Goal: Transaction & Acquisition: Download file/media

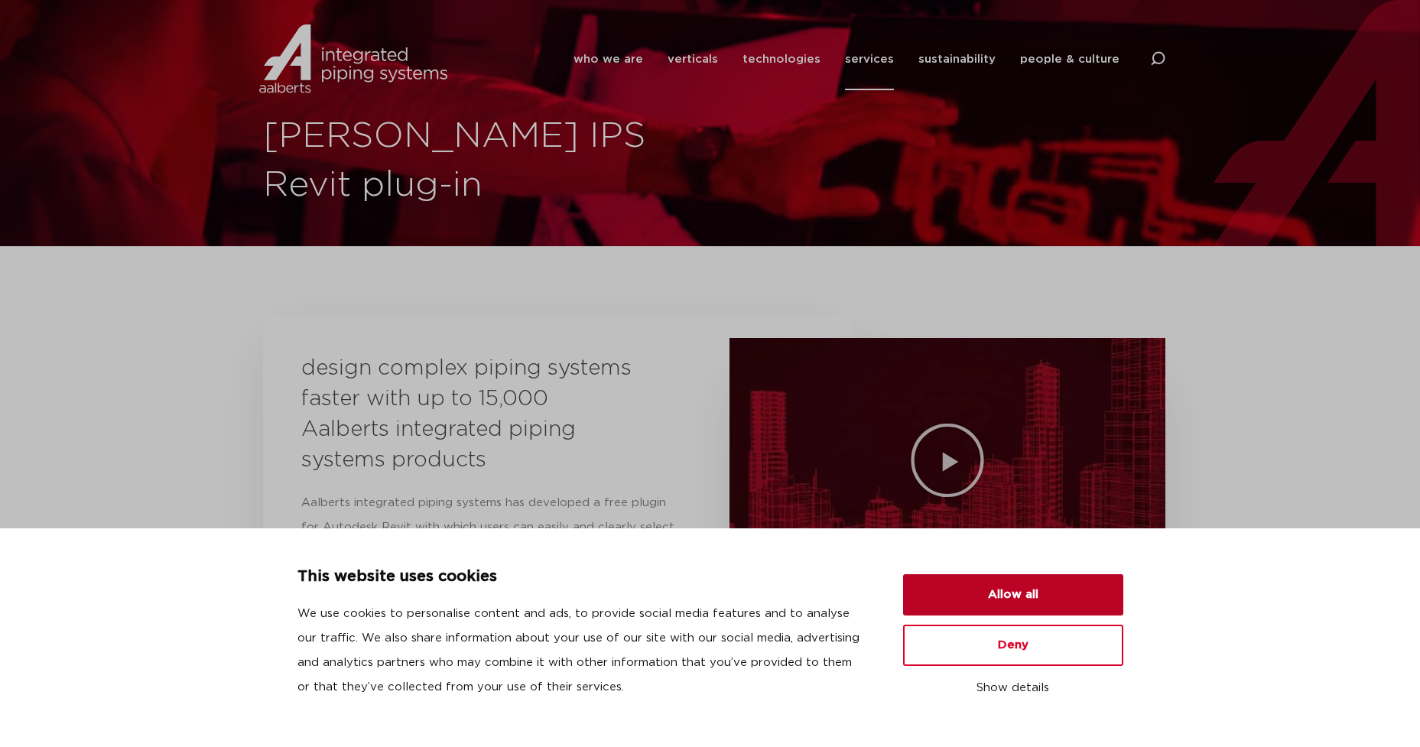
click at [1002, 596] on button "Allow all" at bounding box center [1013, 594] width 220 height 41
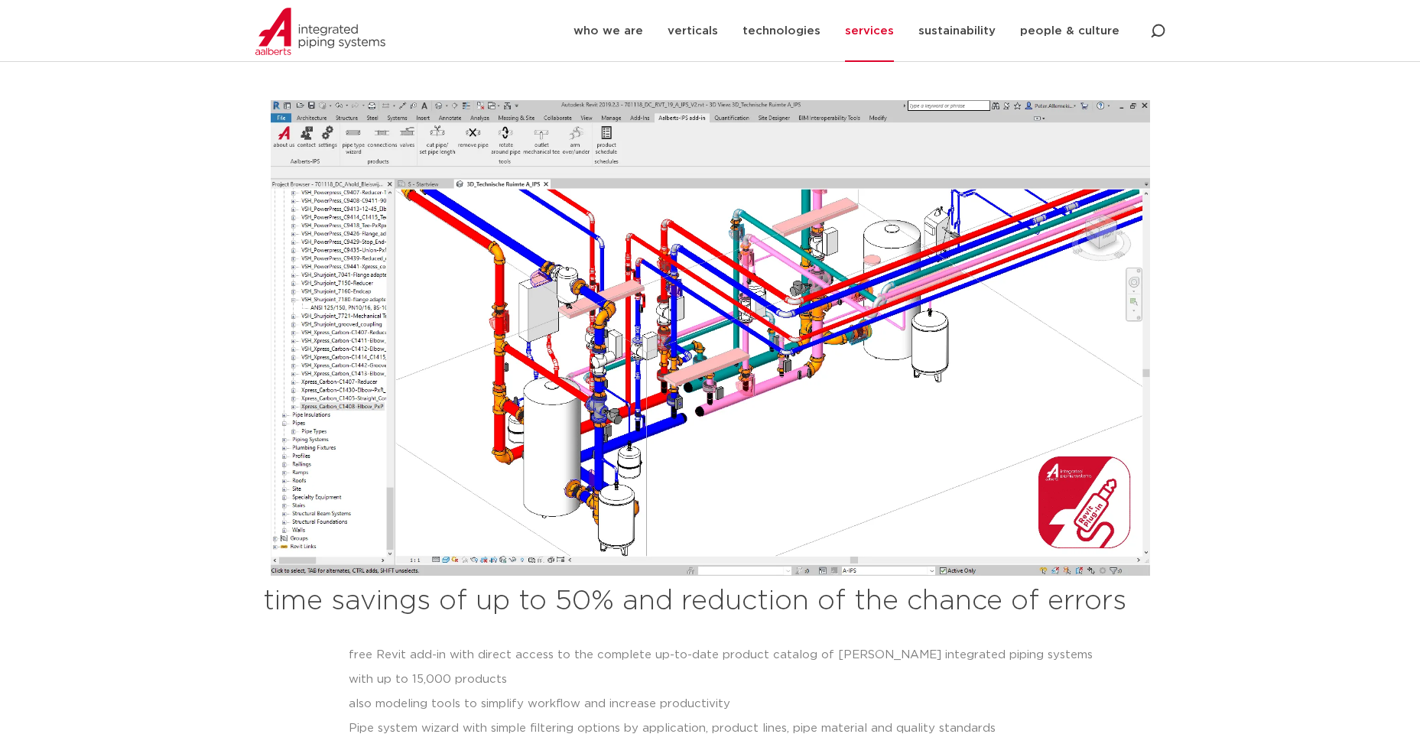
scroll to position [1224, 0]
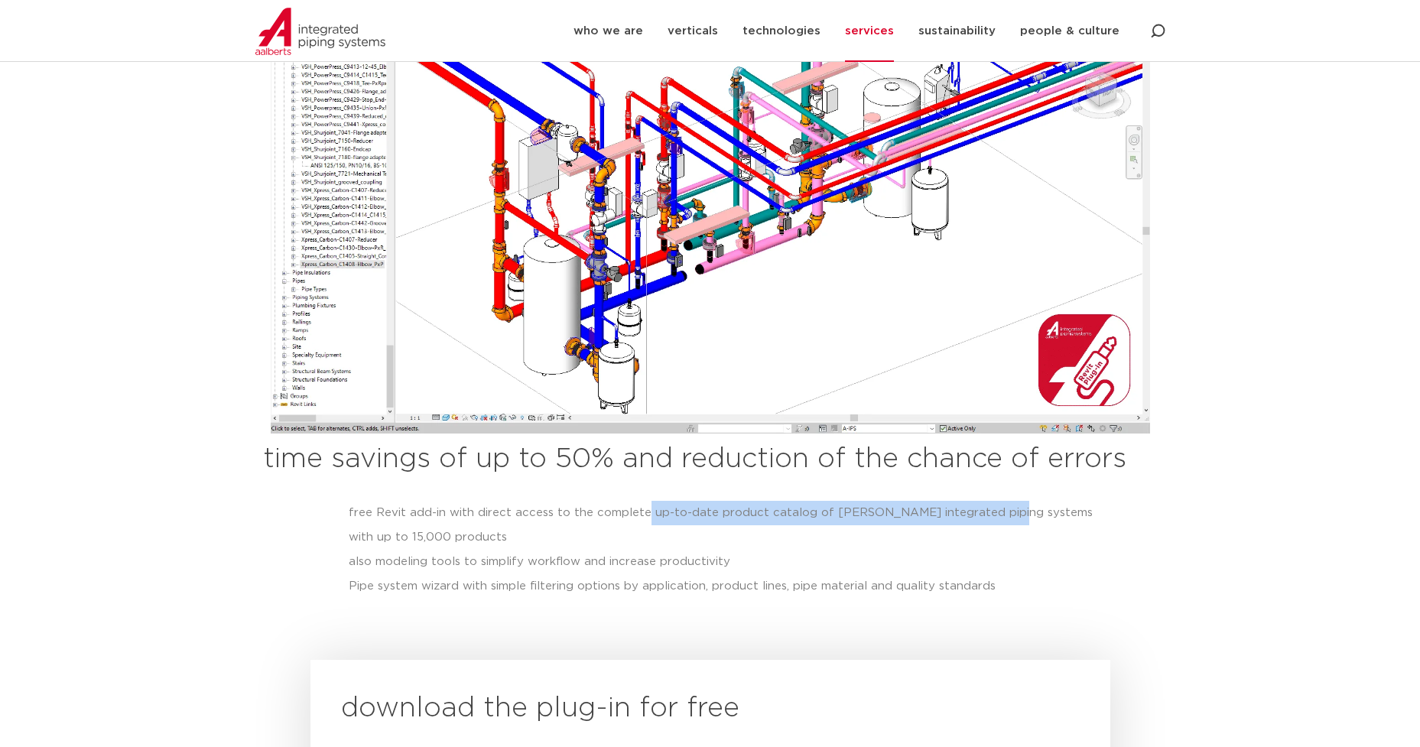
drag, startPoint x: 640, startPoint y: 470, endPoint x: 984, endPoint y: 467, distance: 343.5
click at [984, 501] on li "free Revit add-in with direct access to the complete up-to-date product catalog…" at bounding box center [726, 525] width 754 height 49
drag, startPoint x: 984, startPoint y: 467, endPoint x: 904, endPoint y: 470, distance: 79.6
click at [904, 501] on li "free Revit add-in with direct access to the complete up-to-date product catalog…" at bounding box center [726, 525] width 754 height 49
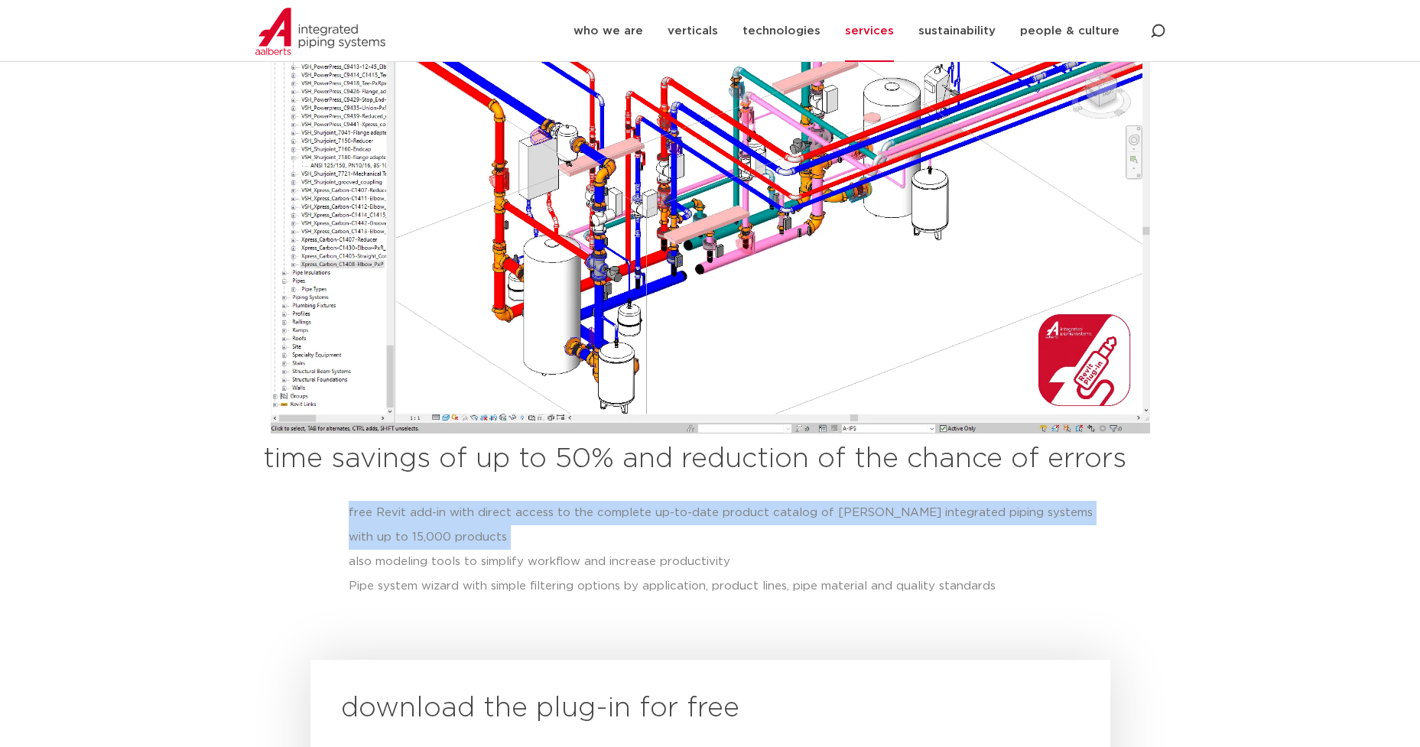
click at [904, 501] on li "free Revit add-in with direct access to the complete up-to-date product catalog…" at bounding box center [726, 525] width 754 height 49
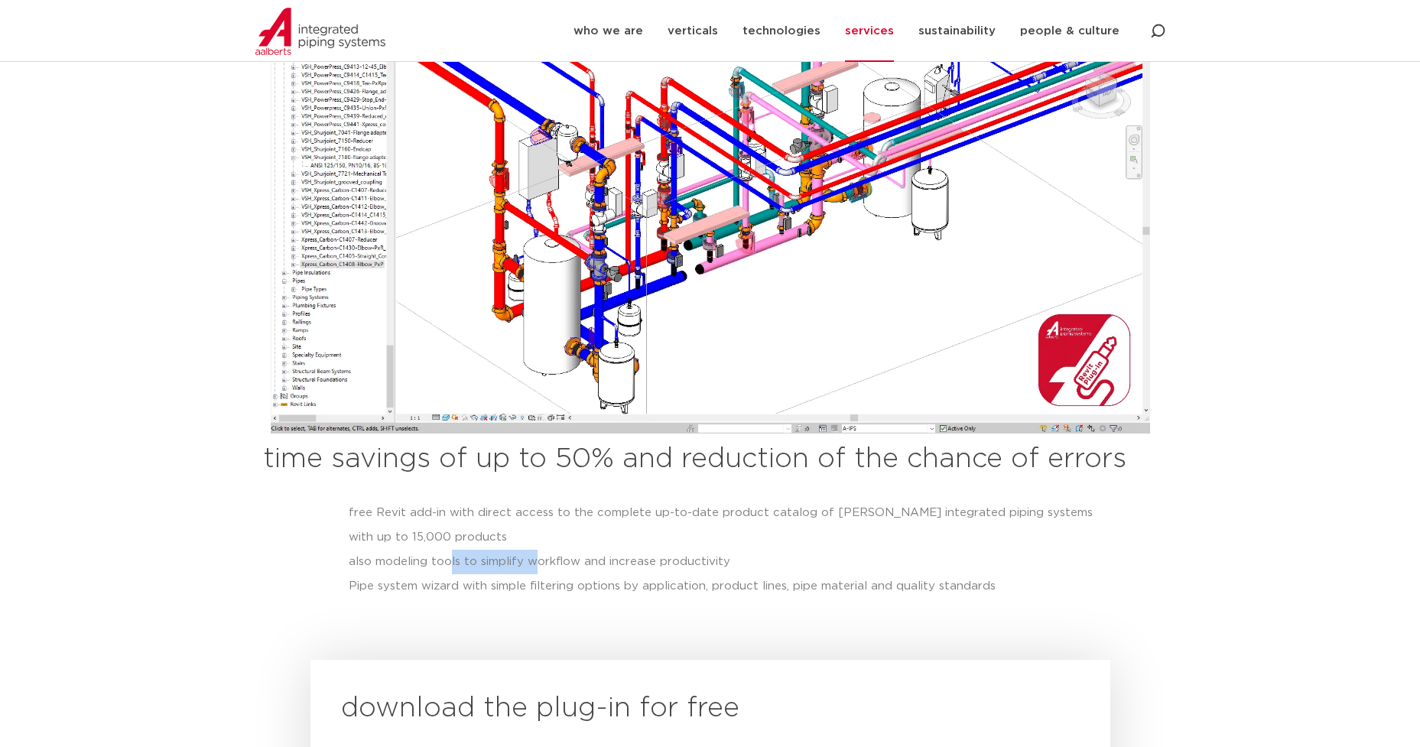
drag, startPoint x: 449, startPoint y: 523, endPoint x: 601, endPoint y: 516, distance: 152.4
click at [601, 550] on li "also modeling tools to simplify workflow and increase productivity" at bounding box center [726, 562] width 754 height 24
drag, startPoint x: 601, startPoint y: 516, endPoint x: 529, endPoint y: 522, distance: 72.1
click at [529, 550] on li "also modeling tools to simplify workflow and increase productivity" at bounding box center [726, 562] width 754 height 24
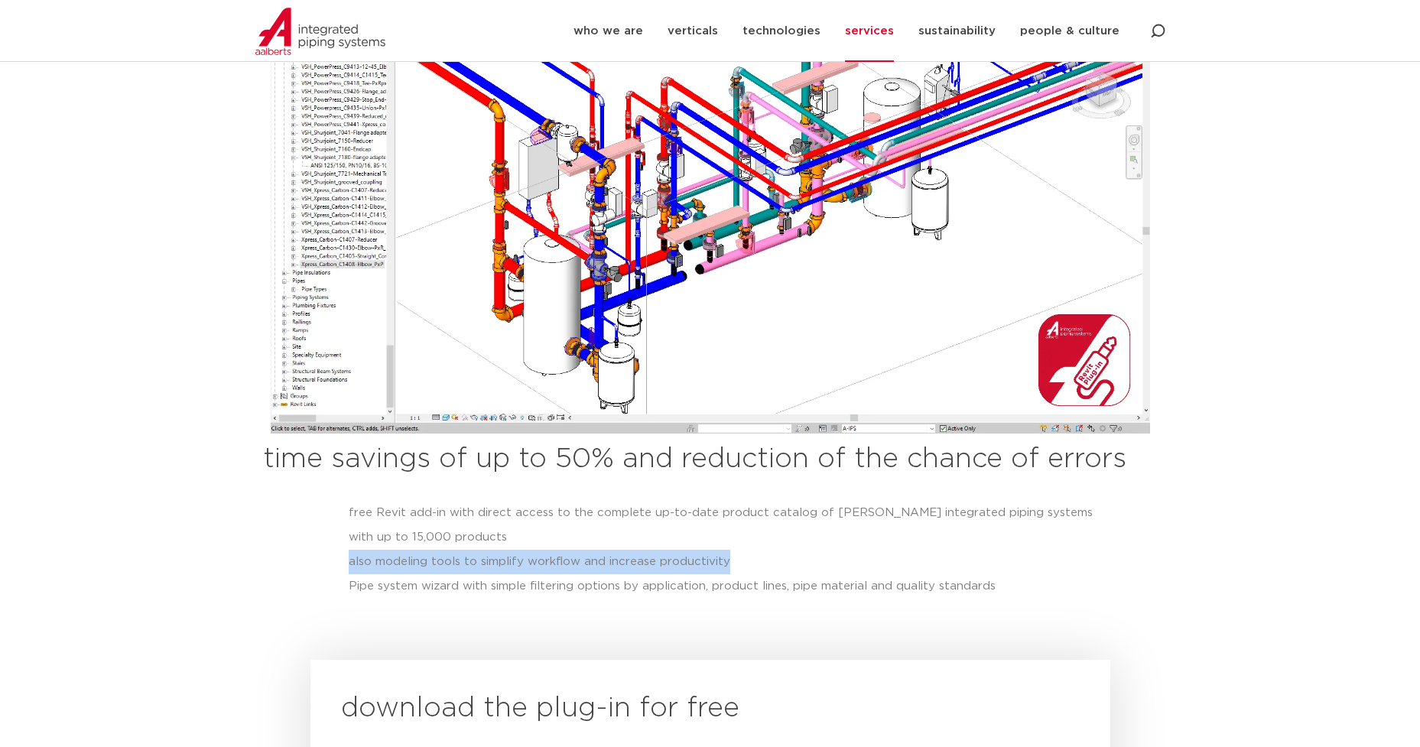
click at [529, 550] on li "also modeling tools to simplify workflow and increase productivity" at bounding box center [726, 562] width 754 height 24
drag, startPoint x: 529, startPoint y: 522, endPoint x: 658, endPoint y: 521, distance: 128.5
click at [658, 550] on li "also modeling tools to simplify workflow and increase productivity" at bounding box center [726, 562] width 754 height 24
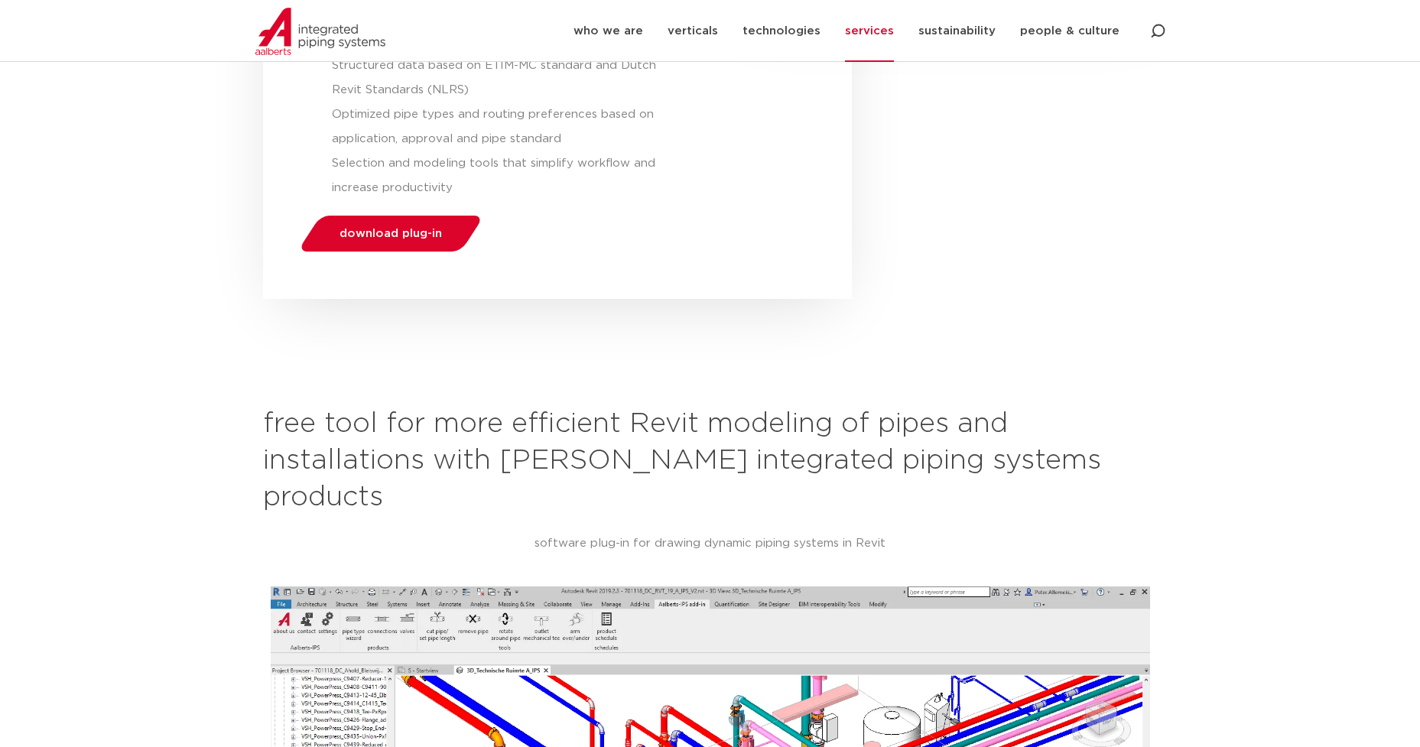
scroll to position [0, 0]
